Goal: Task Accomplishment & Management: Manage account settings

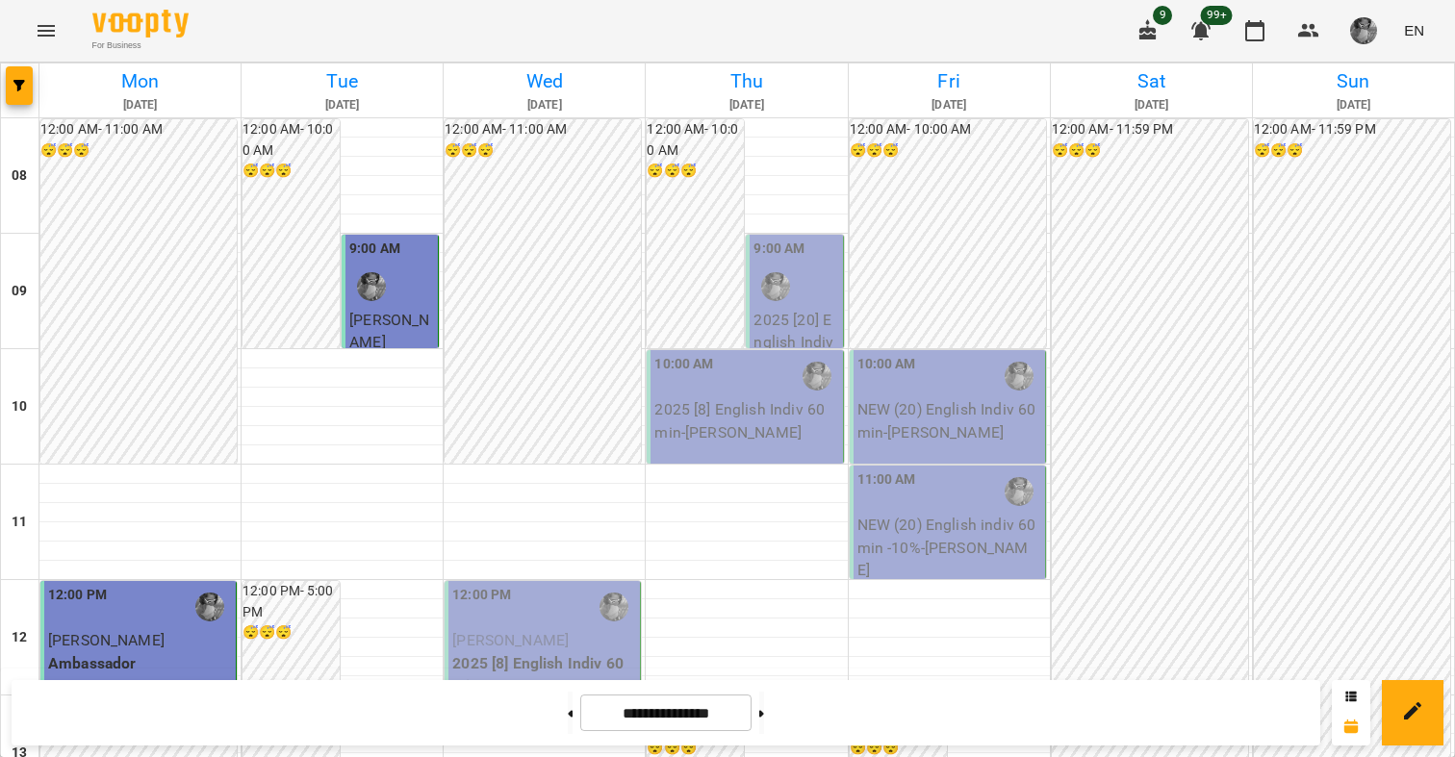
click at [652, 39] on div "For Business 9 99+ EN" at bounding box center [727, 31] width 1455 height 62
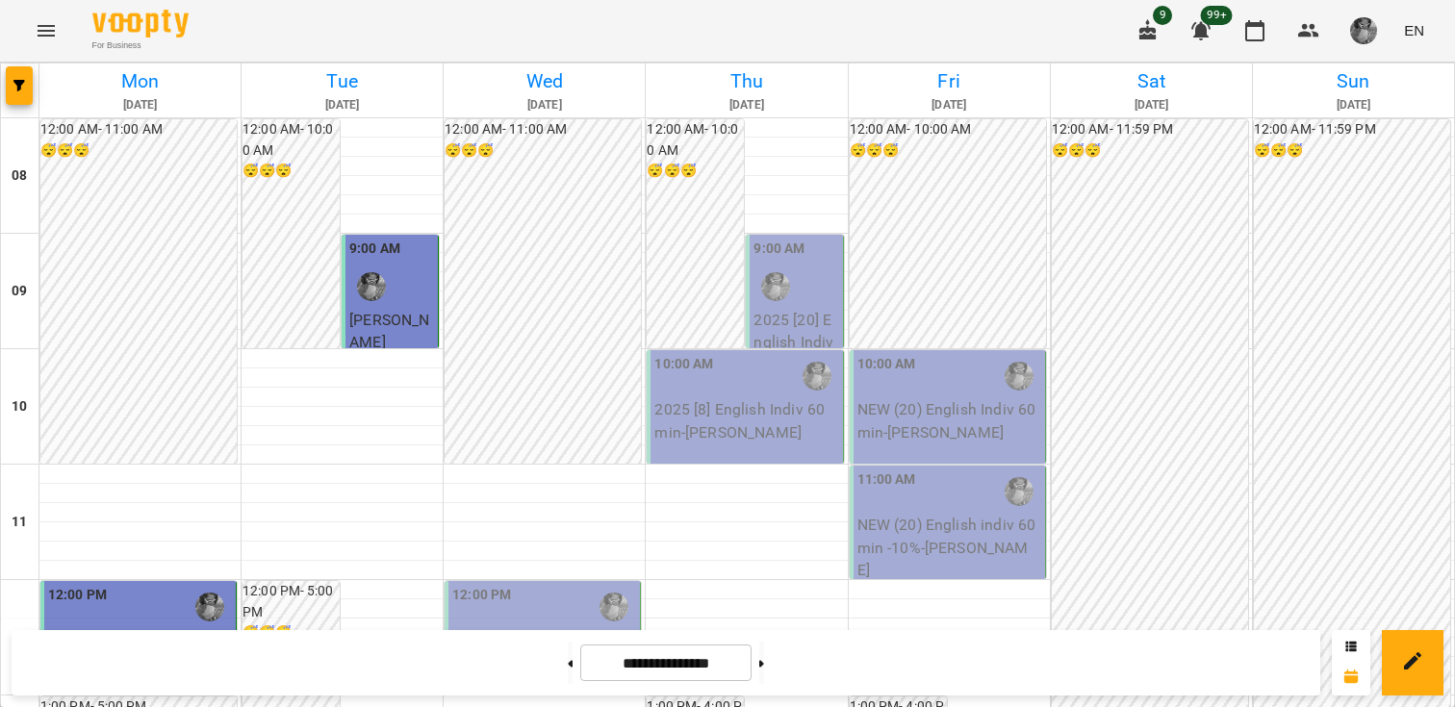
scroll to position [442, 0]
click at [549, 629] on p "[PERSON_NAME]" at bounding box center [544, 640] width 184 height 23
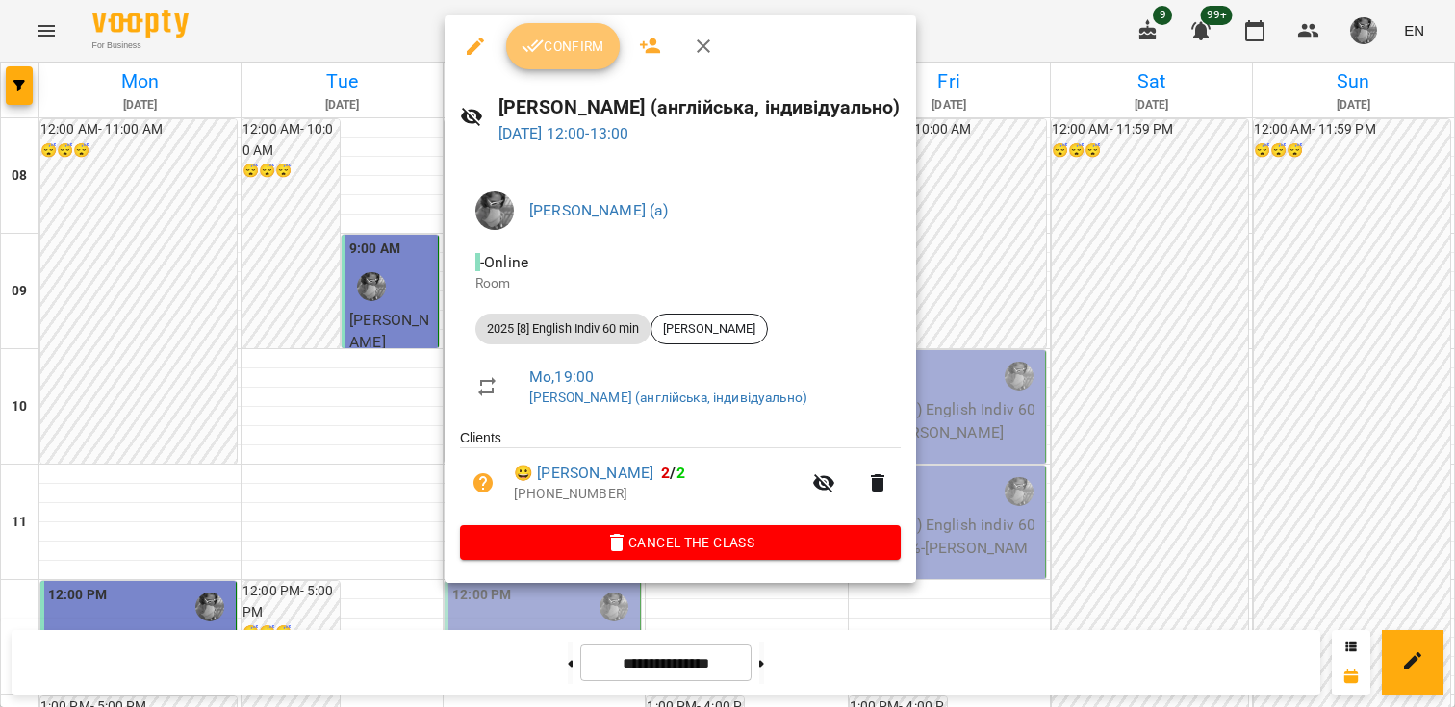
click at [575, 41] on span "Confirm" at bounding box center [562, 46] width 83 height 23
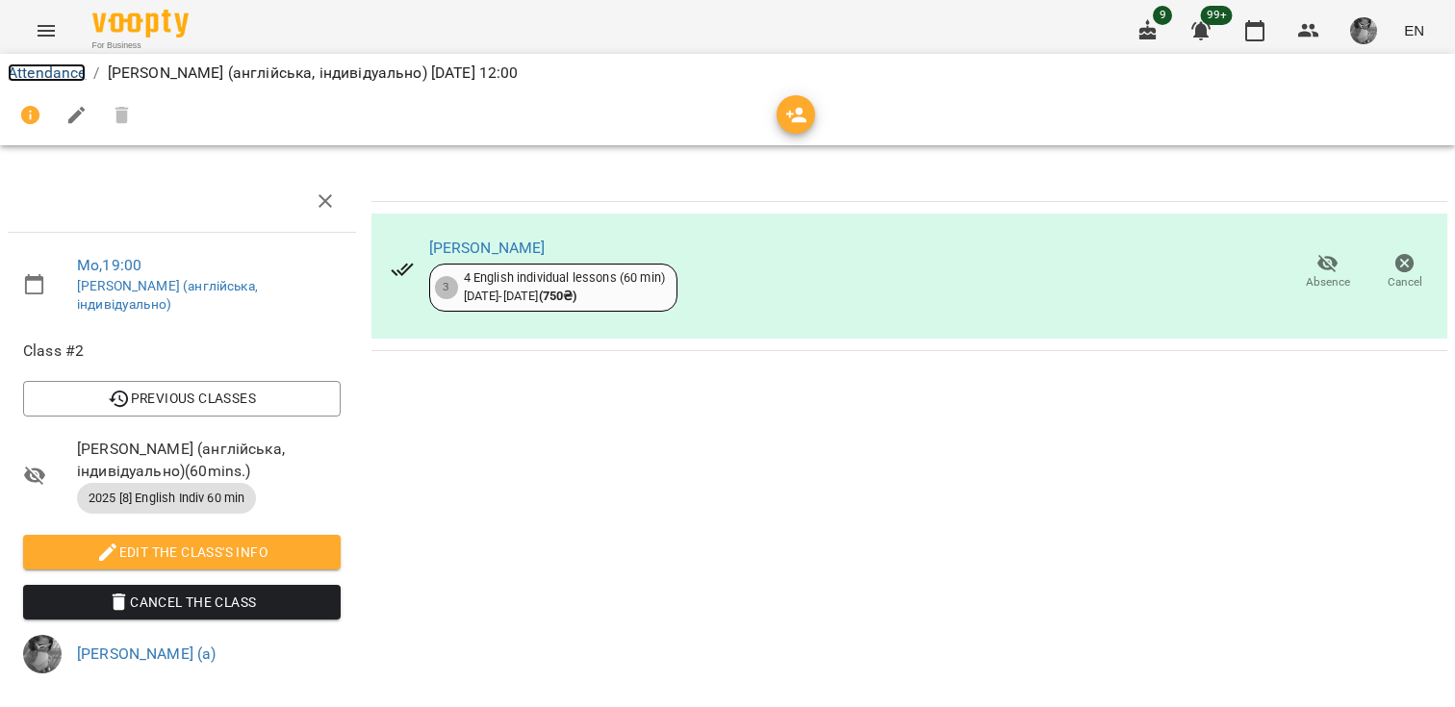
click at [47, 74] on link "Attendance" at bounding box center [47, 72] width 78 height 18
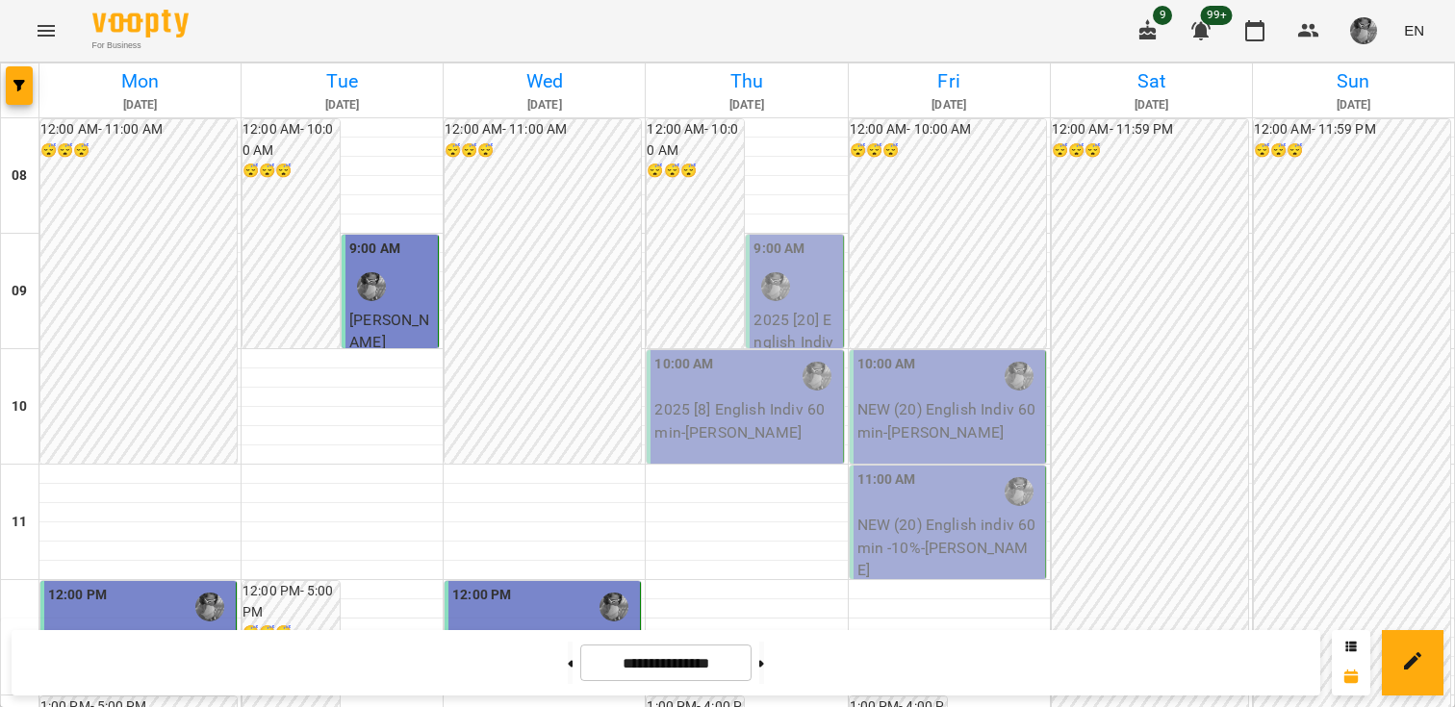
scroll to position [1230, 0]
click at [764, 668] on button at bounding box center [761, 663] width 5 height 42
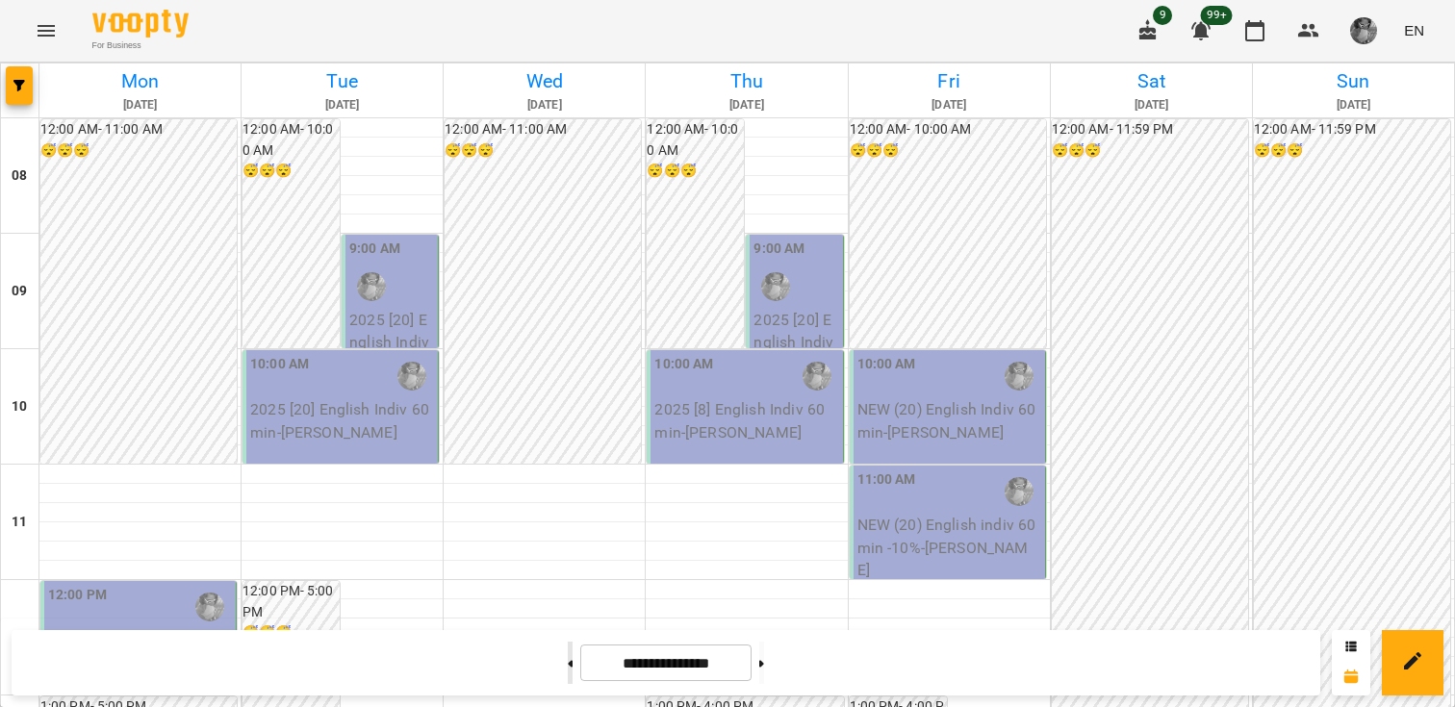
click at [568, 674] on button at bounding box center [570, 663] width 5 height 42
type input "**********"
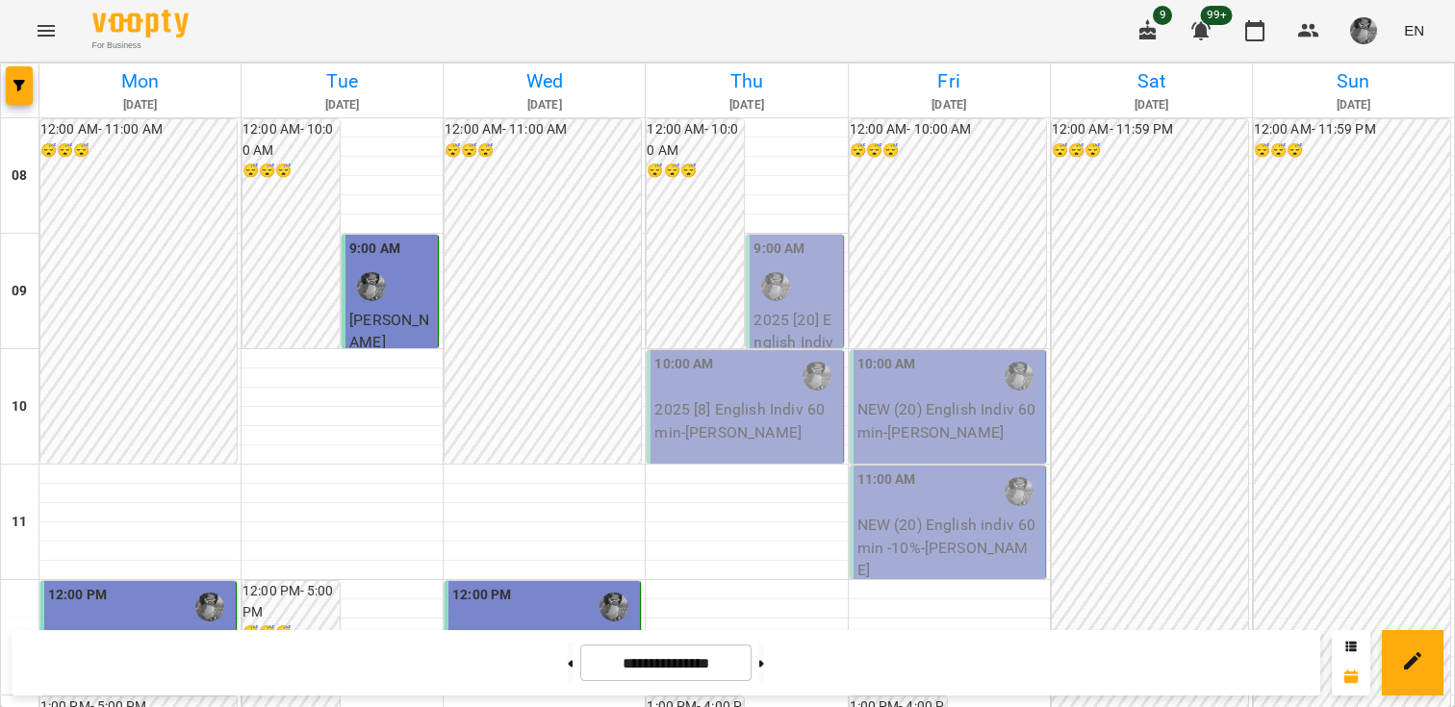
scroll to position [1189, 0]
